Goal: Task Accomplishment & Management: Manage account settings

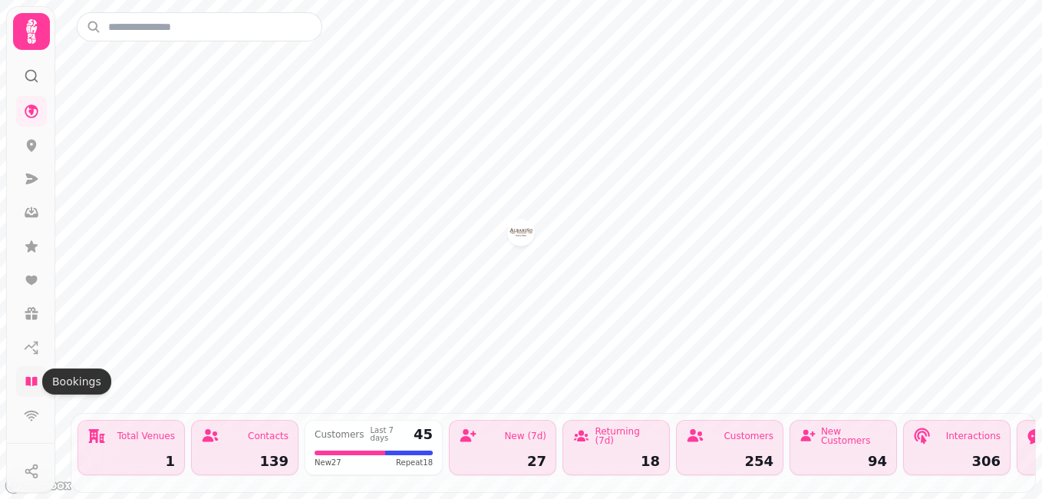
click at [32, 377] on icon at bounding box center [31, 381] width 15 height 15
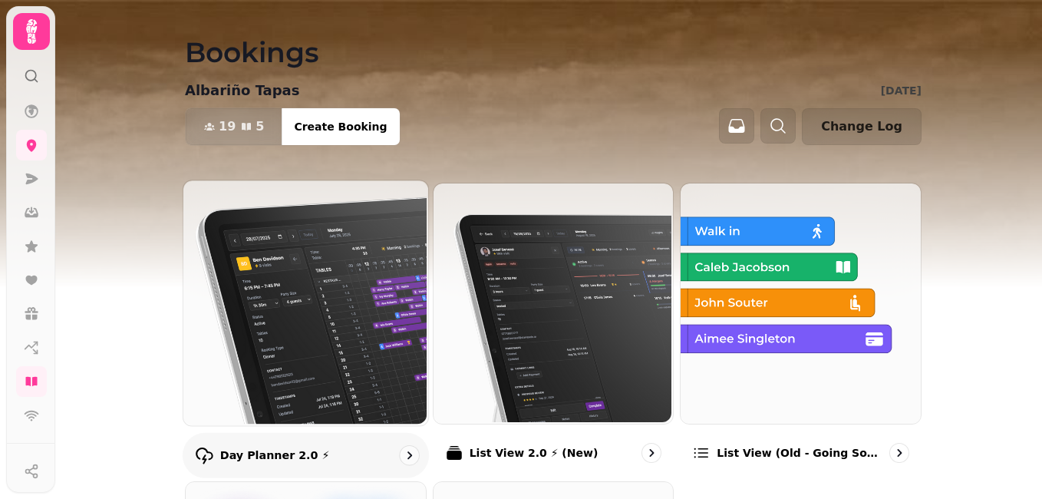
click at [289, 328] on img at bounding box center [304, 301] width 245 height 245
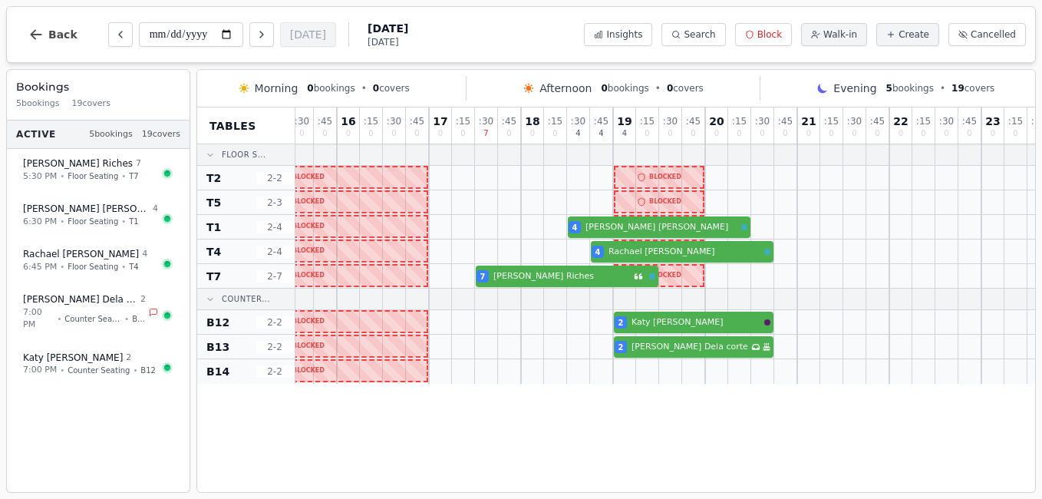
scroll to position [0, 342]
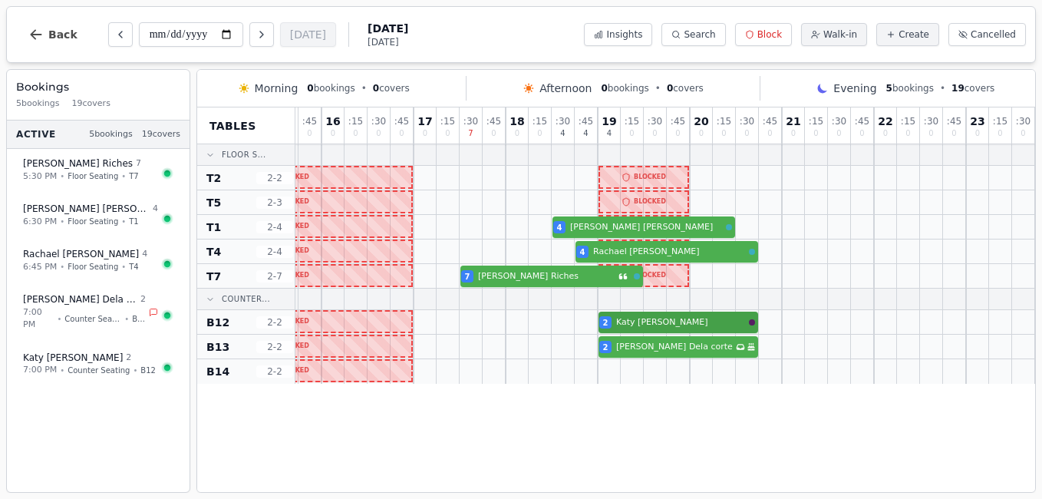
click at [645, 327] on div "2 [PERSON_NAME]" at bounding box center [494, 322] width 1082 height 25
select select "****"
select select "*"
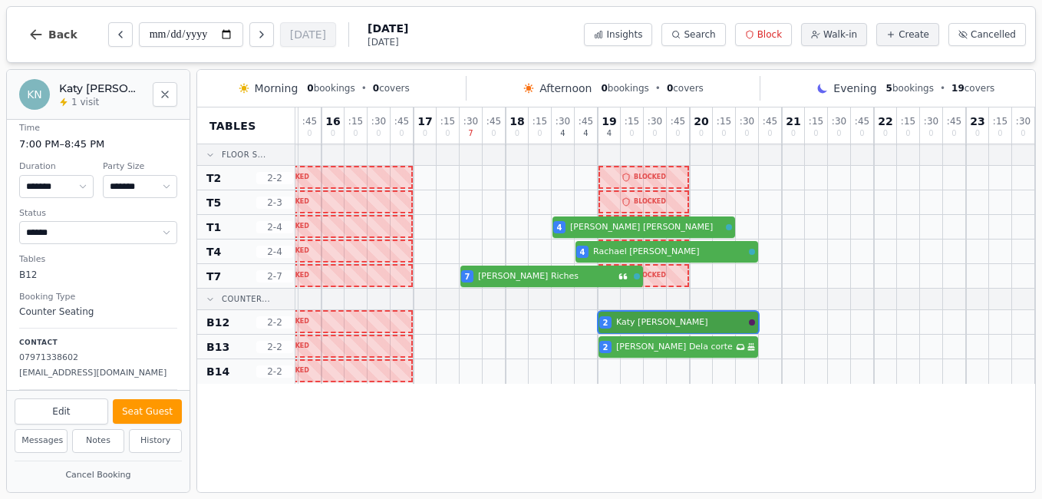
scroll to position [0, 0]
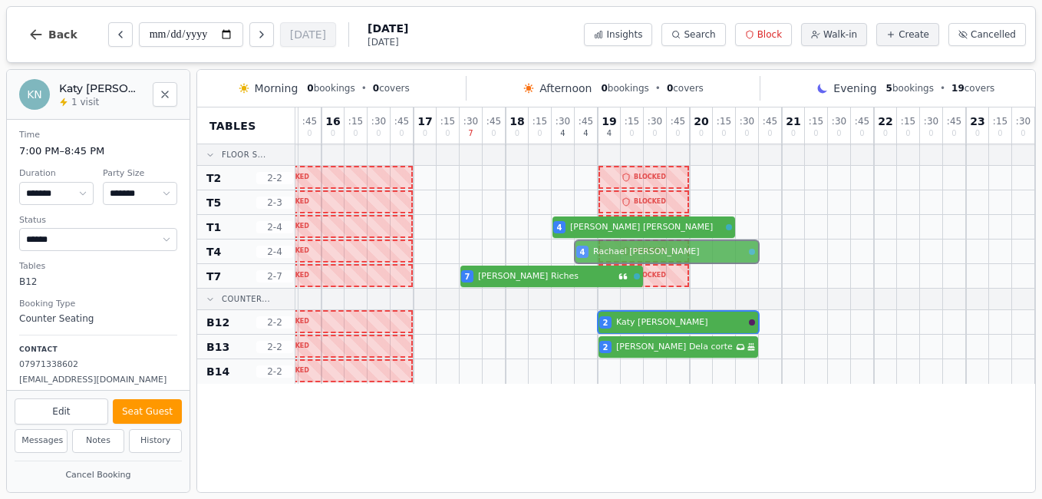
click at [608, 259] on div "4 [PERSON_NAME]" at bounding box center [494, 251] width 1082 height 25
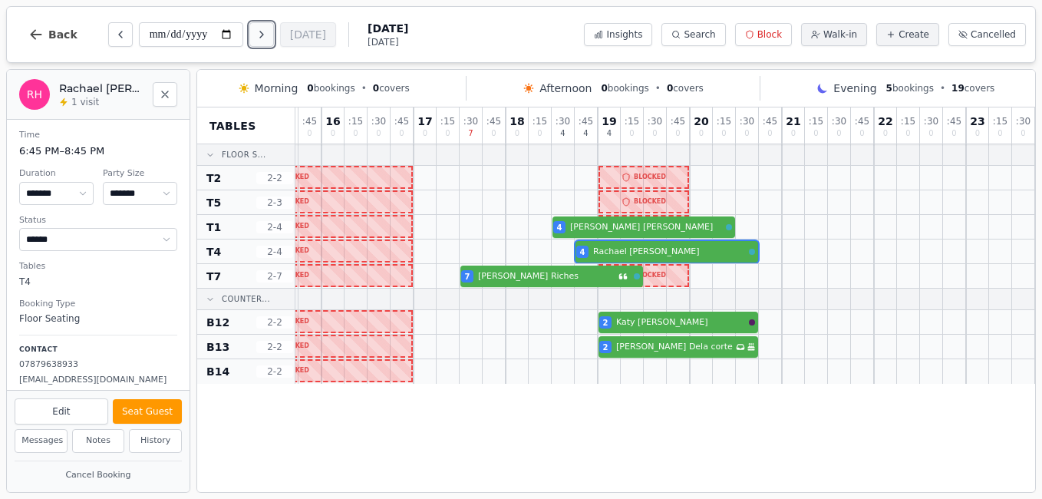
click at [267, 33] on icon "Next day" at bounding box center [262, 34] width 12 height 12
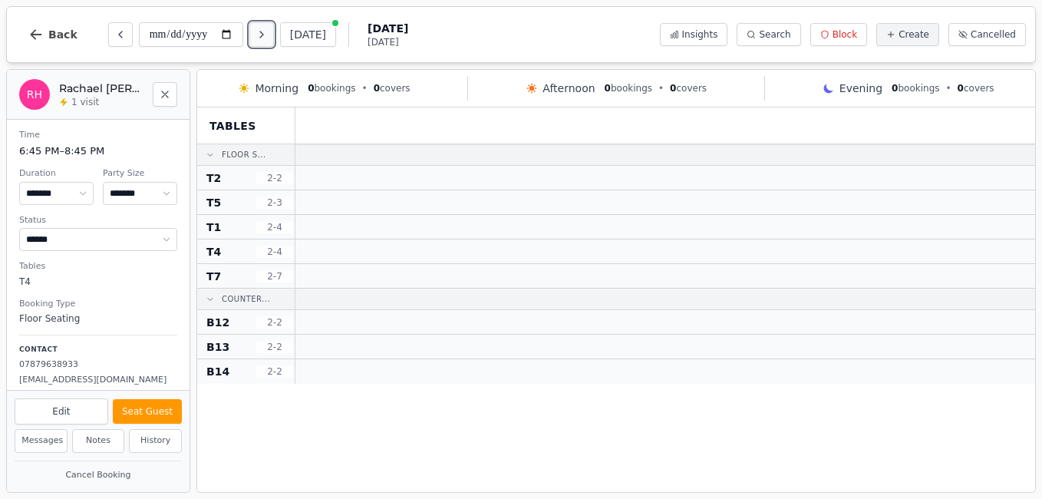
click at [267, 33] on icon "Next day" at bounding box center [262, 34] width 12 height 12
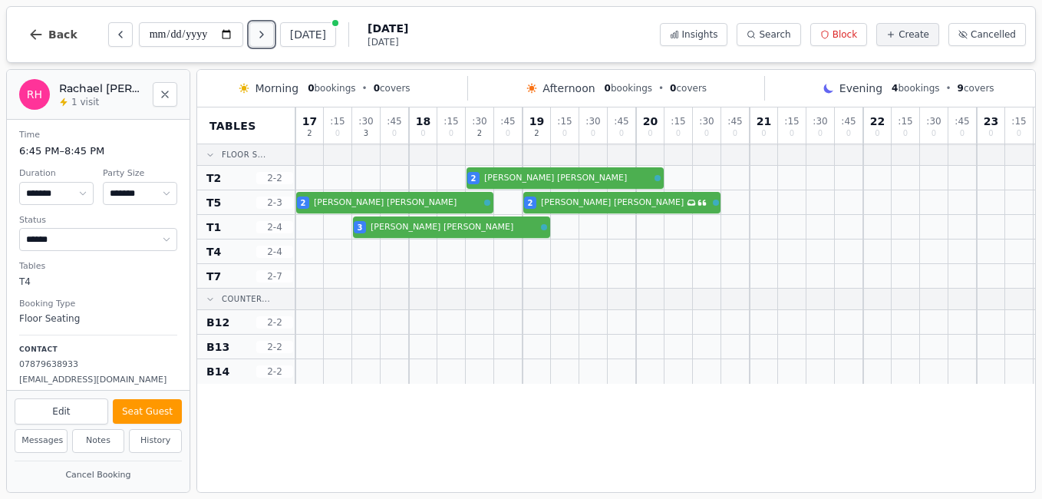
click at [268, 34] on icon "Next day" at bounding box center [262, 34] width 12 height 12
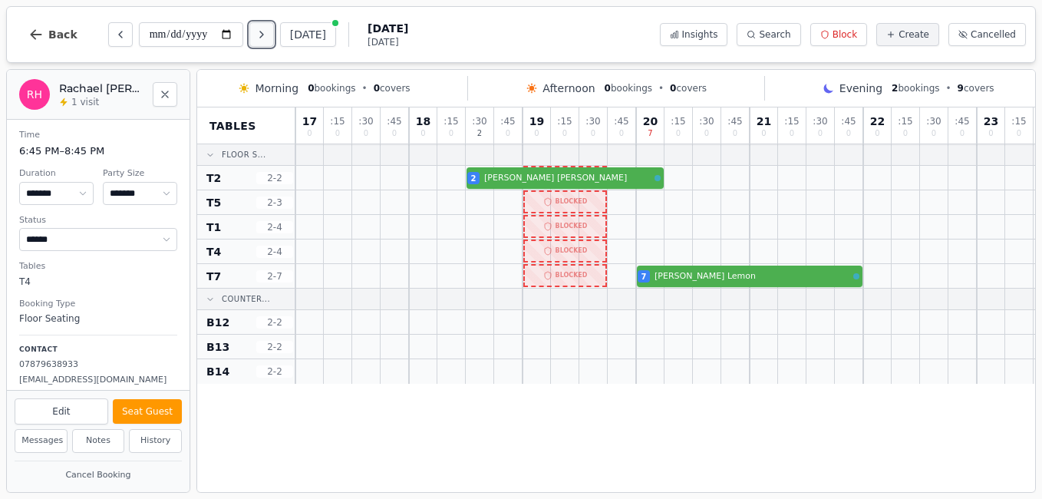
click at [268, 34] on icon "Next day" at bounding box center [262, 34] width 12 height 12
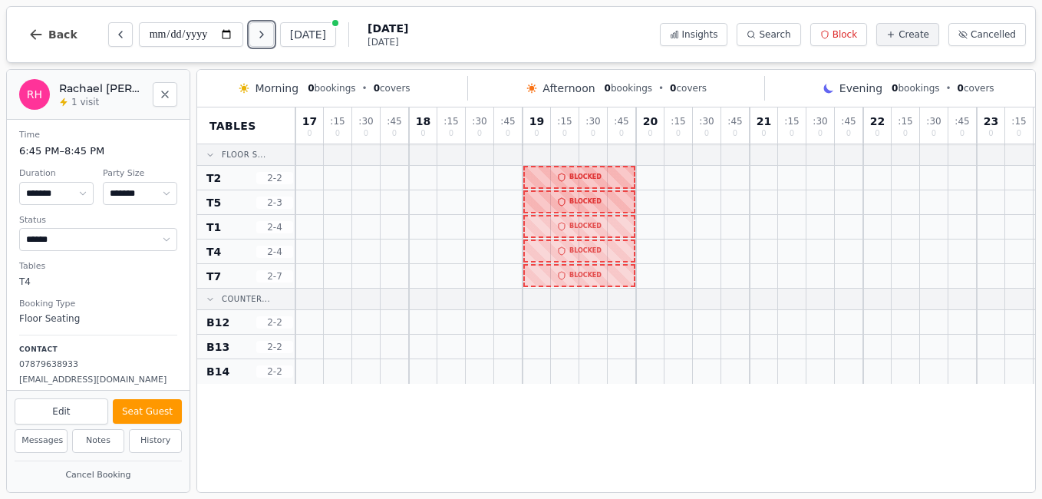
click at [268, 34] on icon "Next day" at bounding box center [262, 34] width 12 height 12
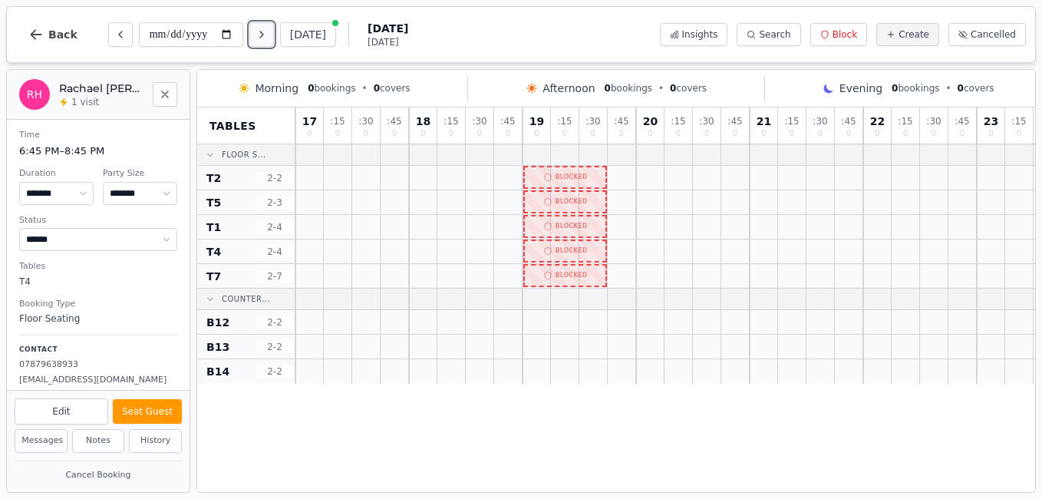
click at [268, 34] on icon "Next day" at bounding box center [262, 34] width 12 height 12
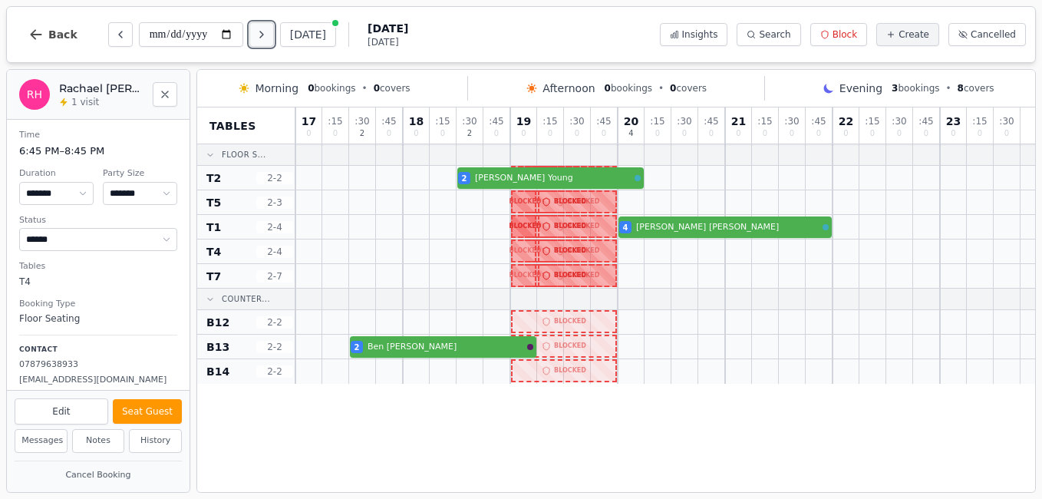
click at [268, 34] on icon "Next day" at bounding box center [262, 34] width 12 height 12
type input "**********"
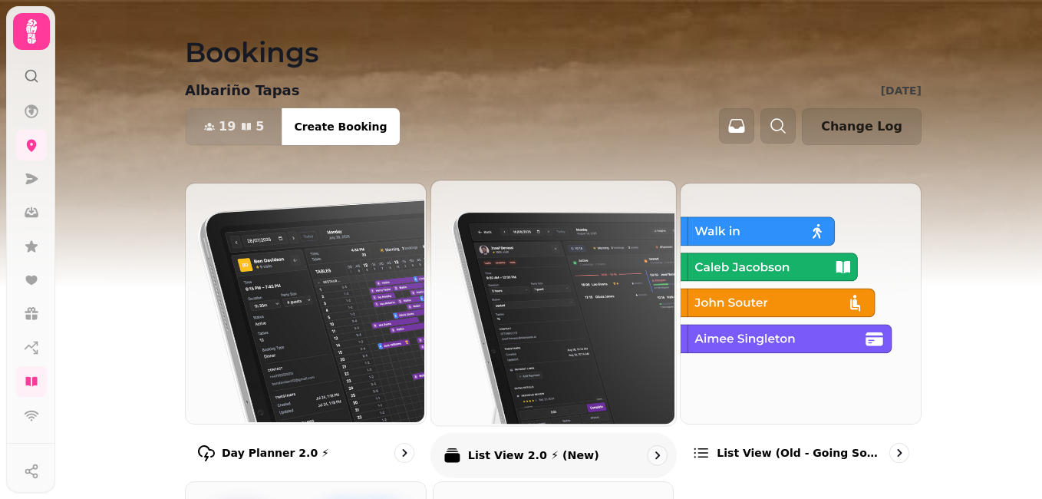
click at [509, 394] on img at bounding box center [551, 301] width 245 height 245
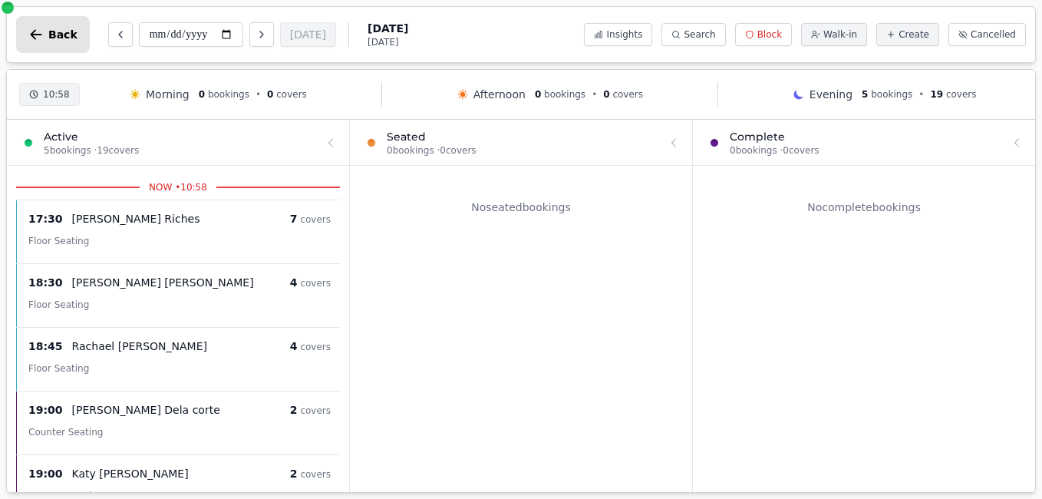
click at [53, 31] on span "Back" at bounding box center [62, 34] width 29 height 11
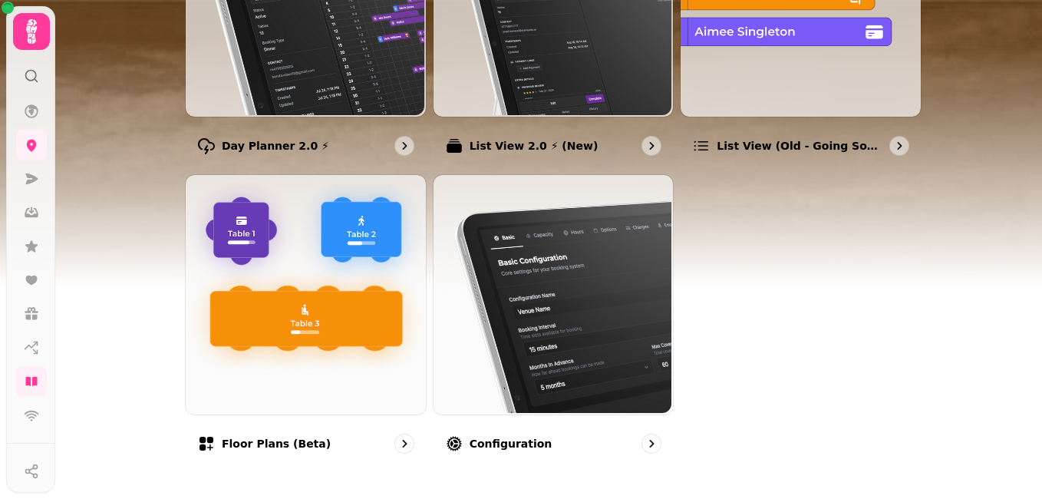
scroll to position [323, 0]
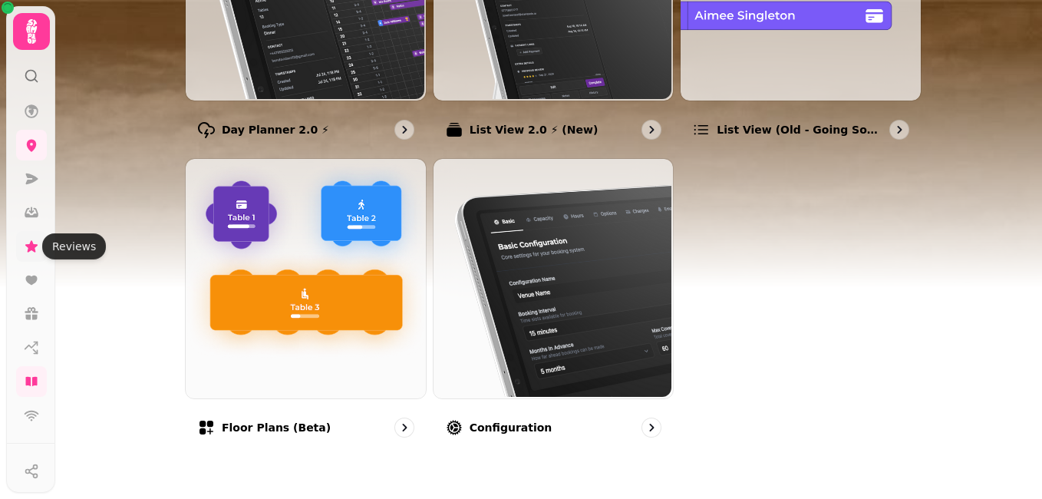
click at [35, 242] on icon at bounding box center [31, 246] width 15 height 15
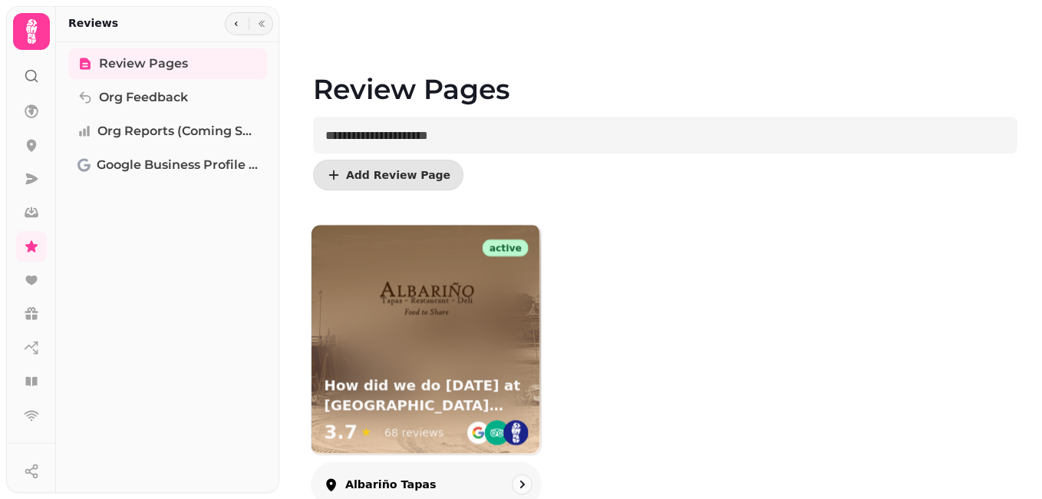
click at [361, 299] on div at bounding box center [426, 287] width 229 height 125
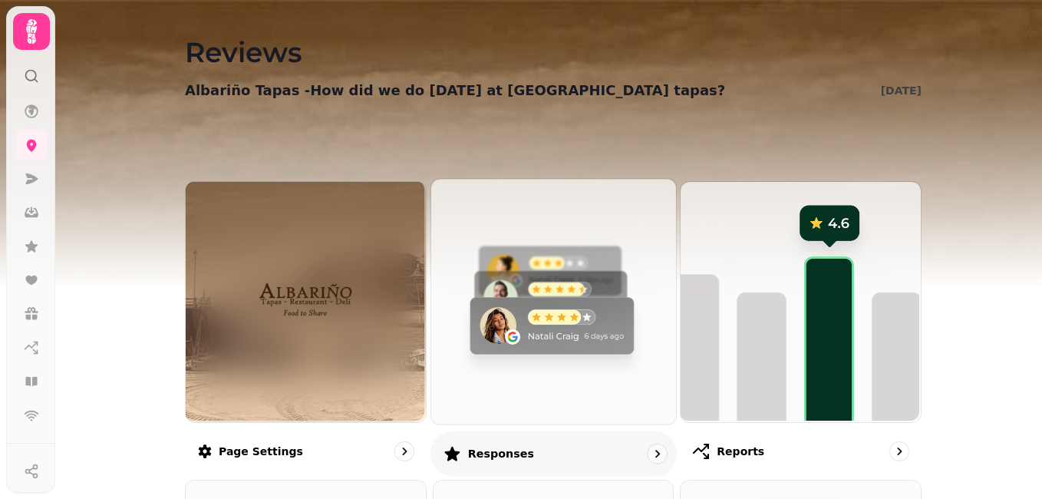
click at [524, 326] on img at bounding box center [551, 299] width 245 height 245
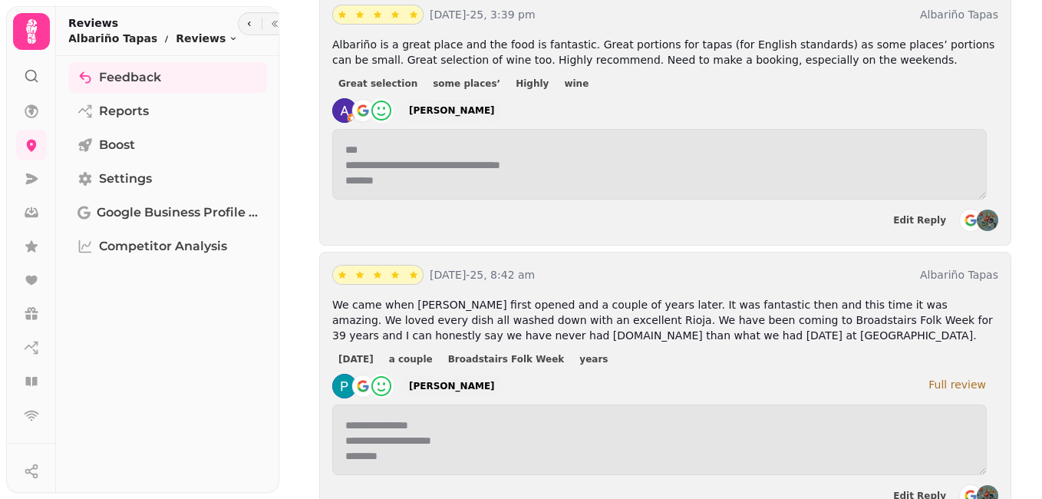
scroll to position [522, 0]
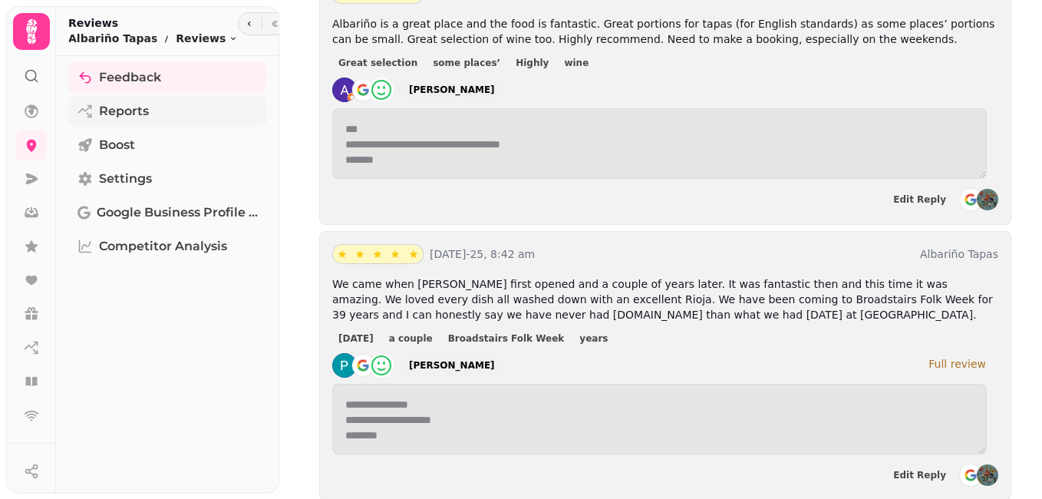
click at [125, 116] on span "Reports" at bounding box center [124, 111] width 50 height 18
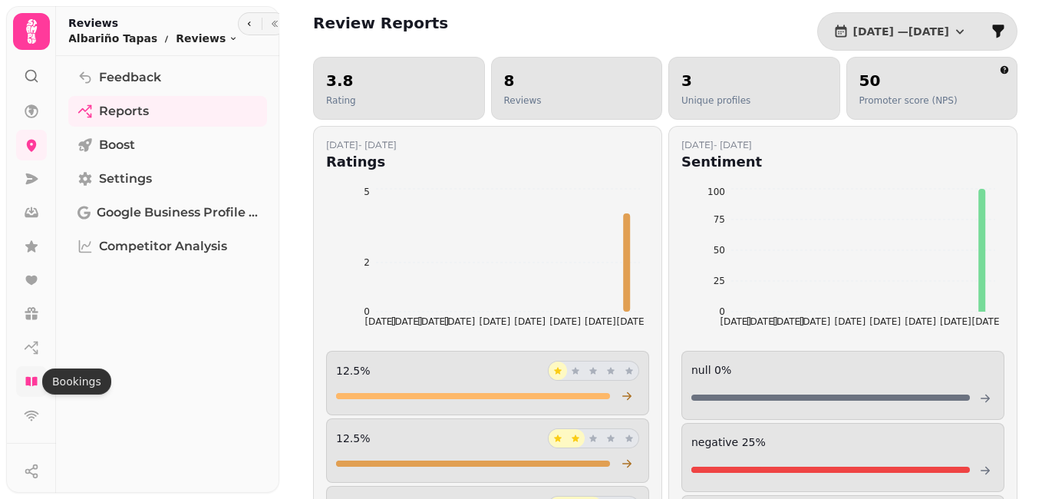
click at [31, 375] on icon at bounding box center [31, 381] width 15 height 15
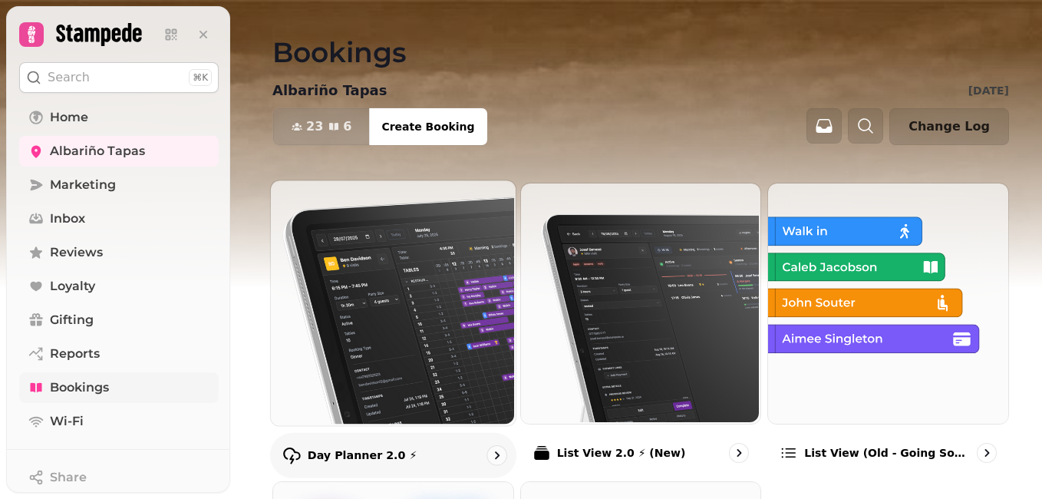
click at [414, 260] on img at bounding box center [391, 301] width 245 height 245
